Goal: Navigation & Orientation: Find specific page/section

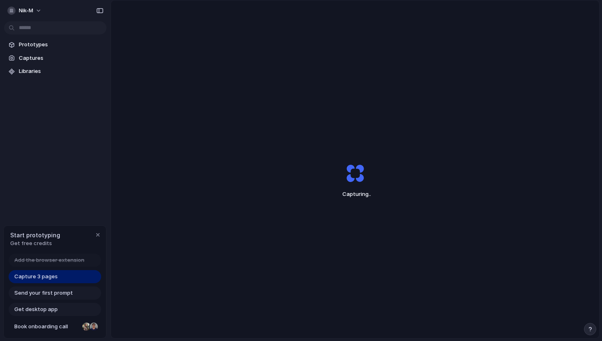
click at [63, 278] on div "Capture 3 pages" at bounding box center [55, 276] width 93 height 13
click at [98, 234] on div "button" at bounding box center [98, 235] width 7 height 7
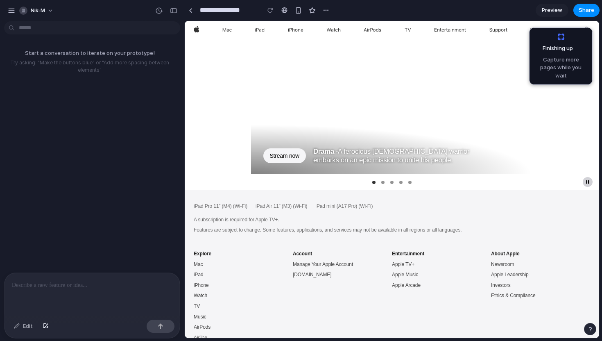
scroll to position [1432, 0]
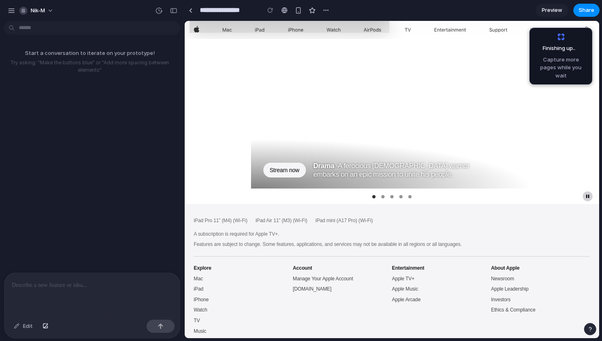
click at [382, 195] on li "Item 2" at bounding box center [383, 196] width 3 height 3
click at [384, 196] on link "Item 2" at bounding box center [383, 196] width 3 height 3
click at [373, 195] on link "Item 1" at bounding box center [374, 196] width 3 height 3
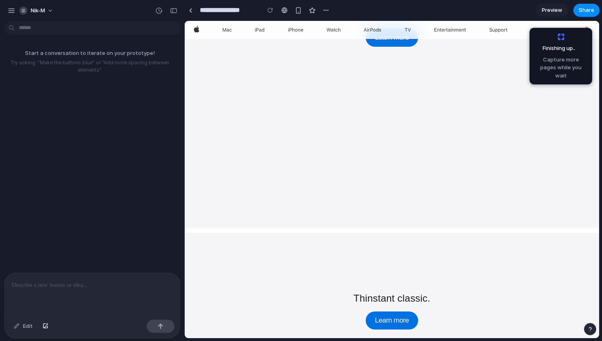
scroll to position [0, 0]
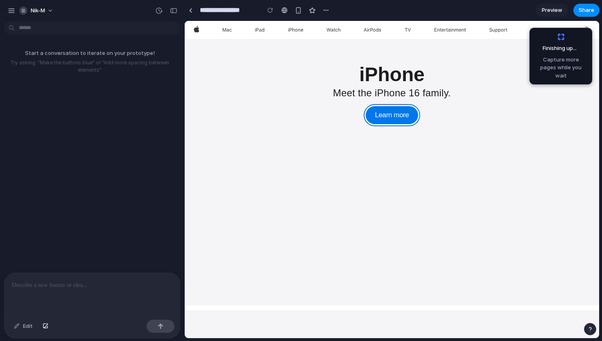
click at [395, 115] on link "Learn more" at bounding box center [392, 115] width 52 height 18
click at [284, 9] on div at bounding box center [285, 10] width 6 height 7
click at [326, 10] on div "button" at bounding box center [326, 10] width 7 height 7
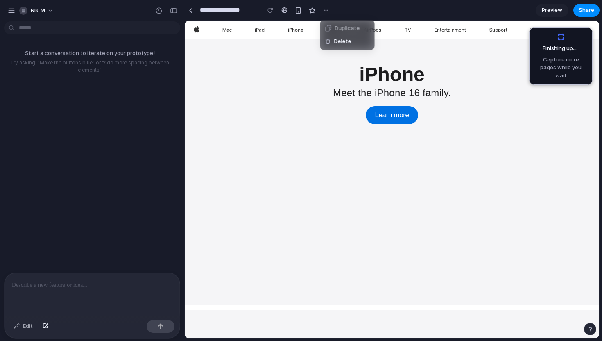
click at [326, 10] on div "Duplicate Delete" at bounding box center [301, 170] width 602 height 341
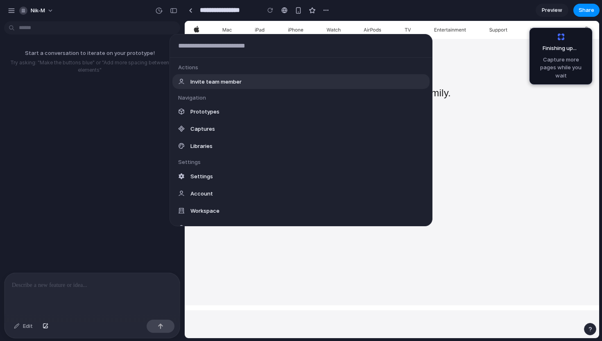
click at [59, 30] on body "**********" at bounding box center [301, 170] width 602 height 341
click at [68, 98] on div "Actions Invite team member Navigation Prototypes Captures Libraries Settings Se…" at bounding box center [301, 170] width 602 height 341
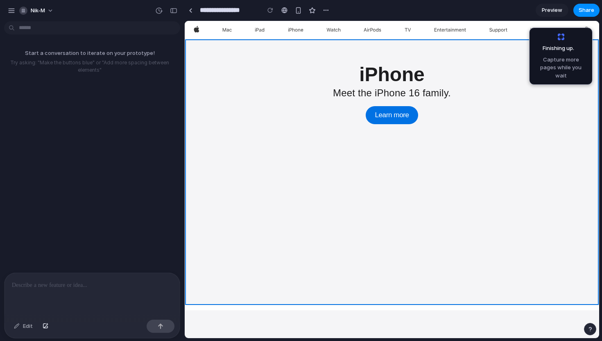
click at [434, 137] on link at bounding box center [392, 172] width 415 height 266
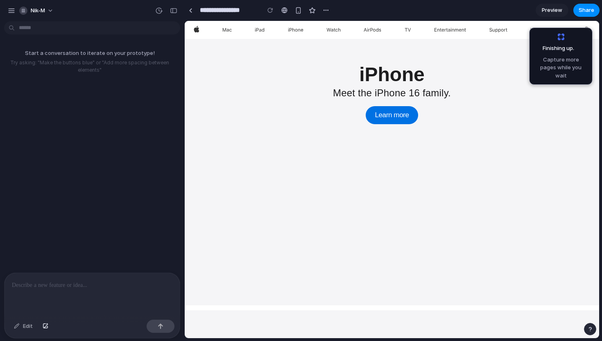
click at [591, 329] on div "button" at bounding box center [591, 329] width 6 height 6
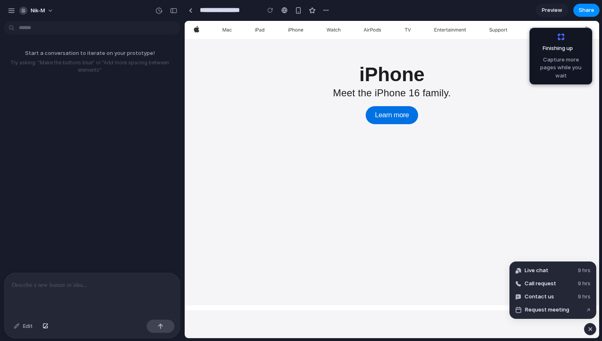
click at [591, 329] on div "button" at bounding box center [590, 329] width 7 height 10
